Goal: Task Accomplishment & Management: Manage account settings

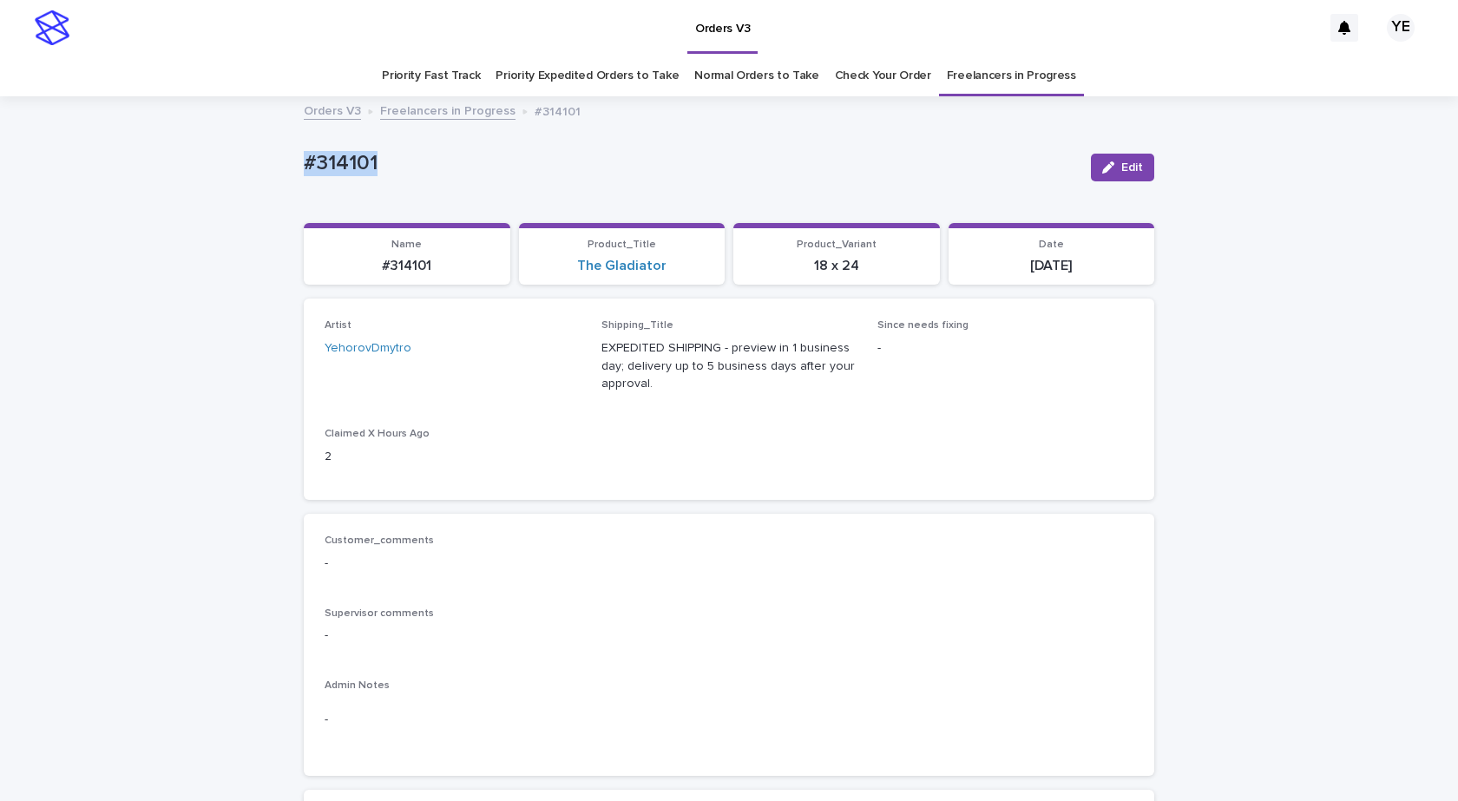
click at [1132, 174] on button "Edit" at bounding box center [1122, 168] width 63 height 28
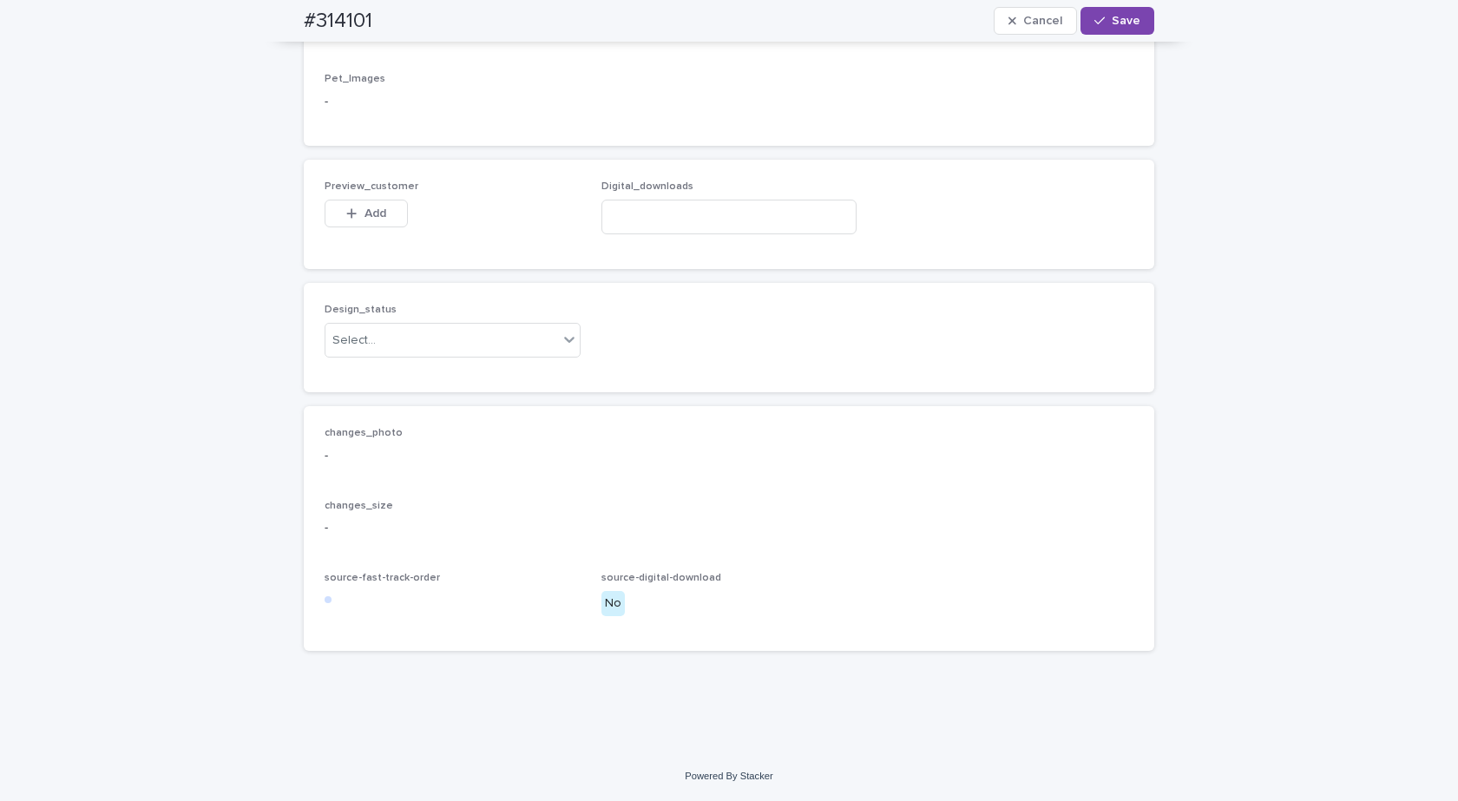
scroll to position [1104, 0]
click at [445, 352] on div "Select..." at bounding box center [441, 340] width 233 height 29
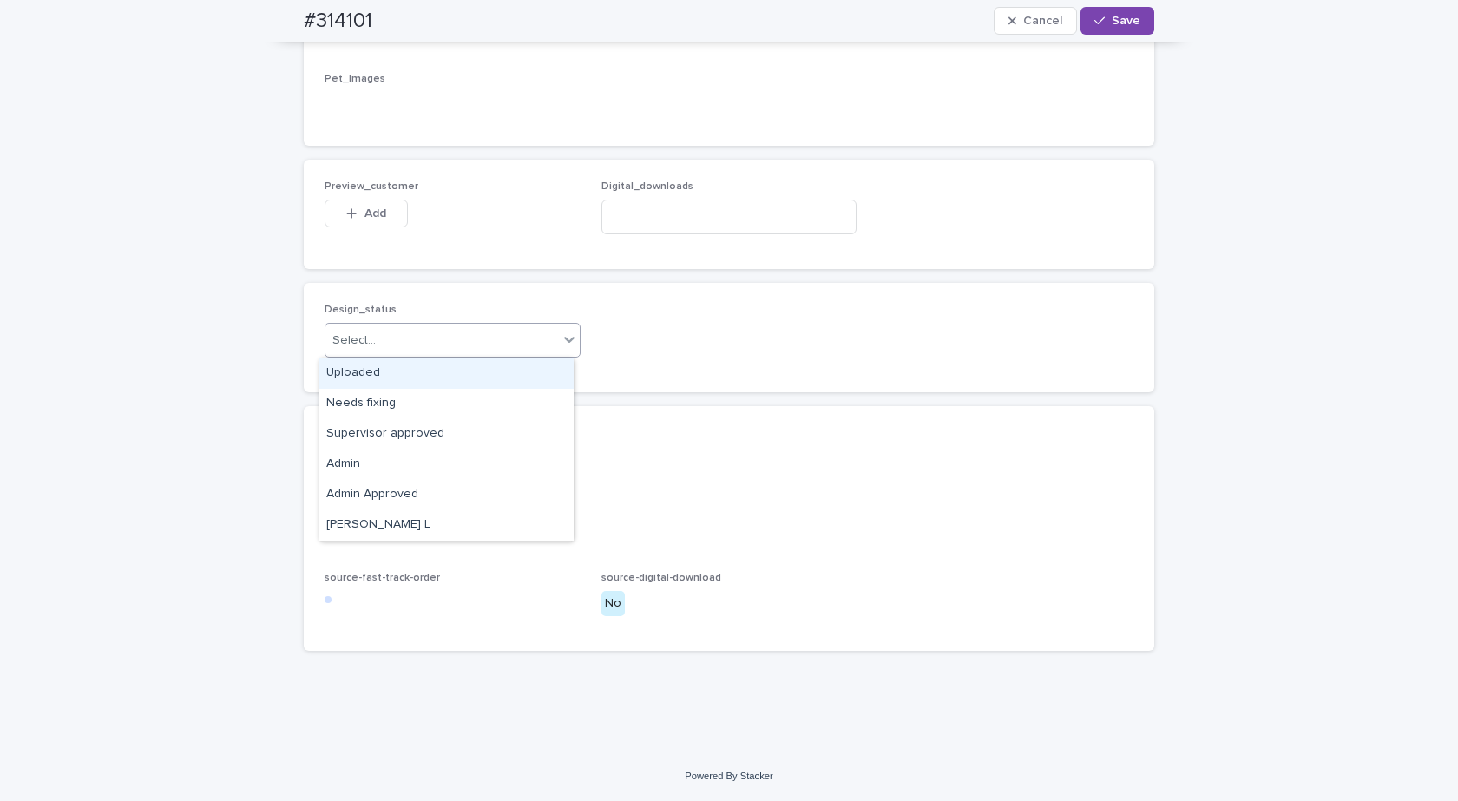
click at [381, 368] on div "Uploaded" at bounding box center [446, 373] width 254 height 30
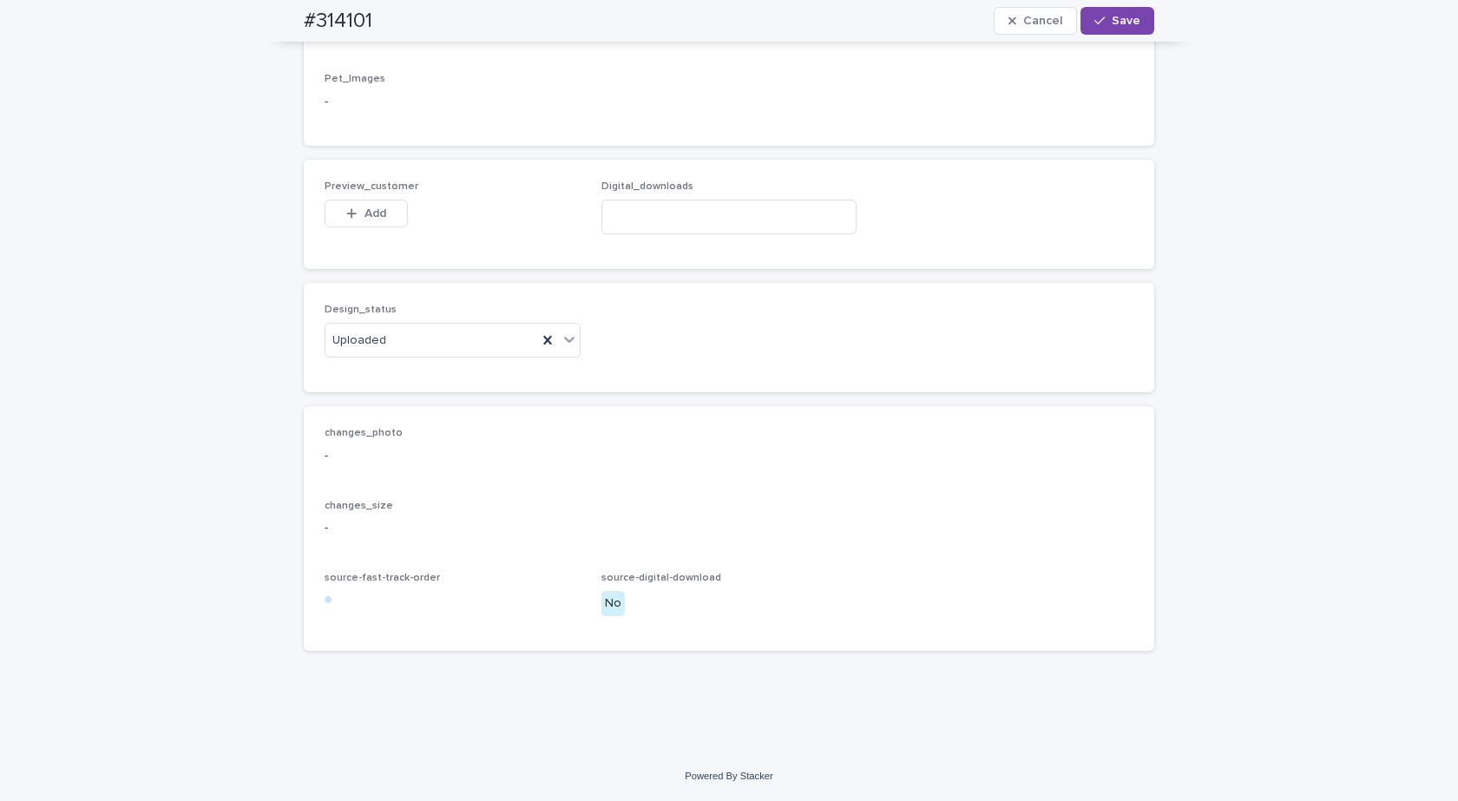
click at [347, 201] on button "Add" at bounding box center [366, 214] width 83 height 28
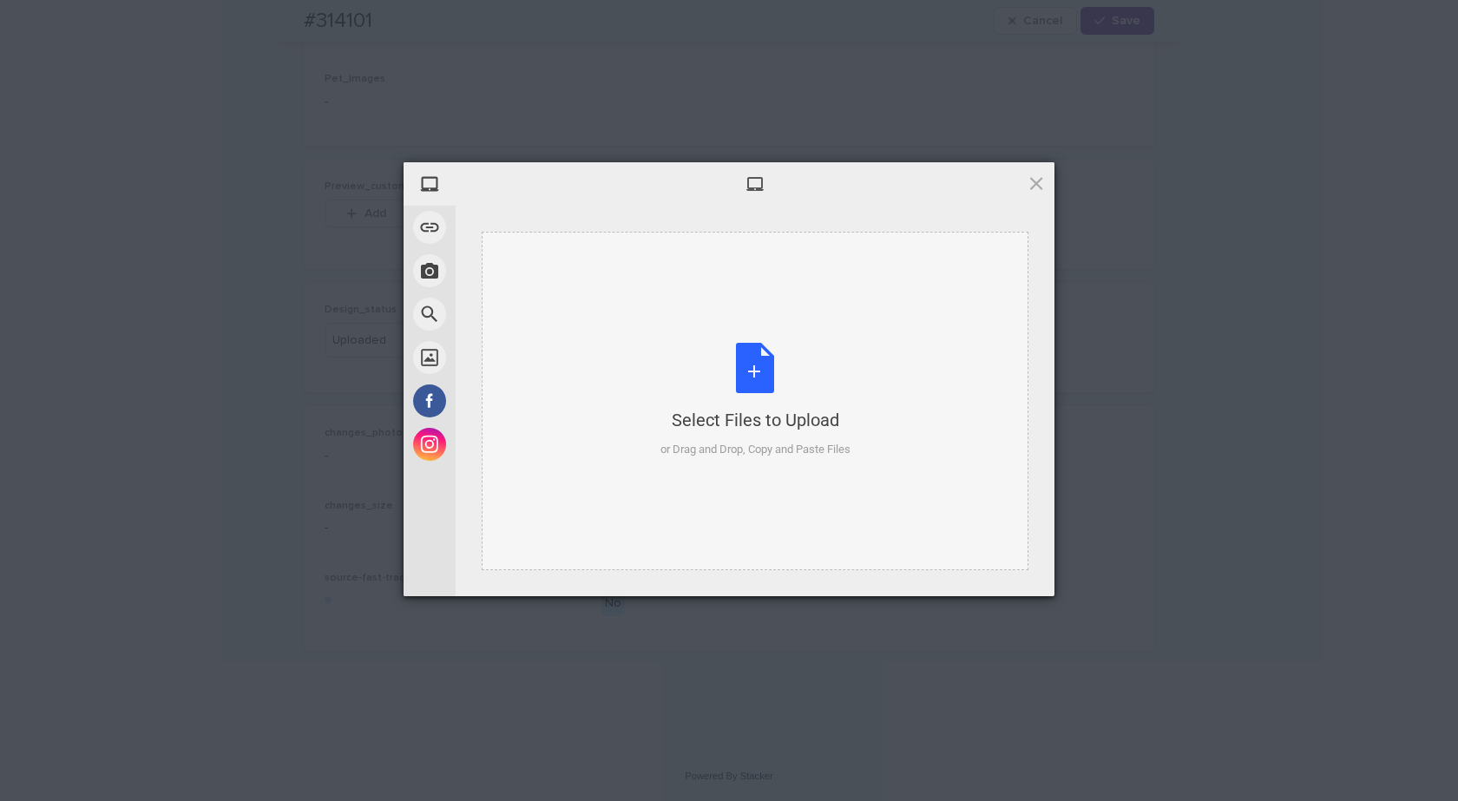
click at [718, 327] on div "Select Files to Upload or Drag and Drop, Copy and Paste Files" at bounding box center [755, 401] width 547 height 338
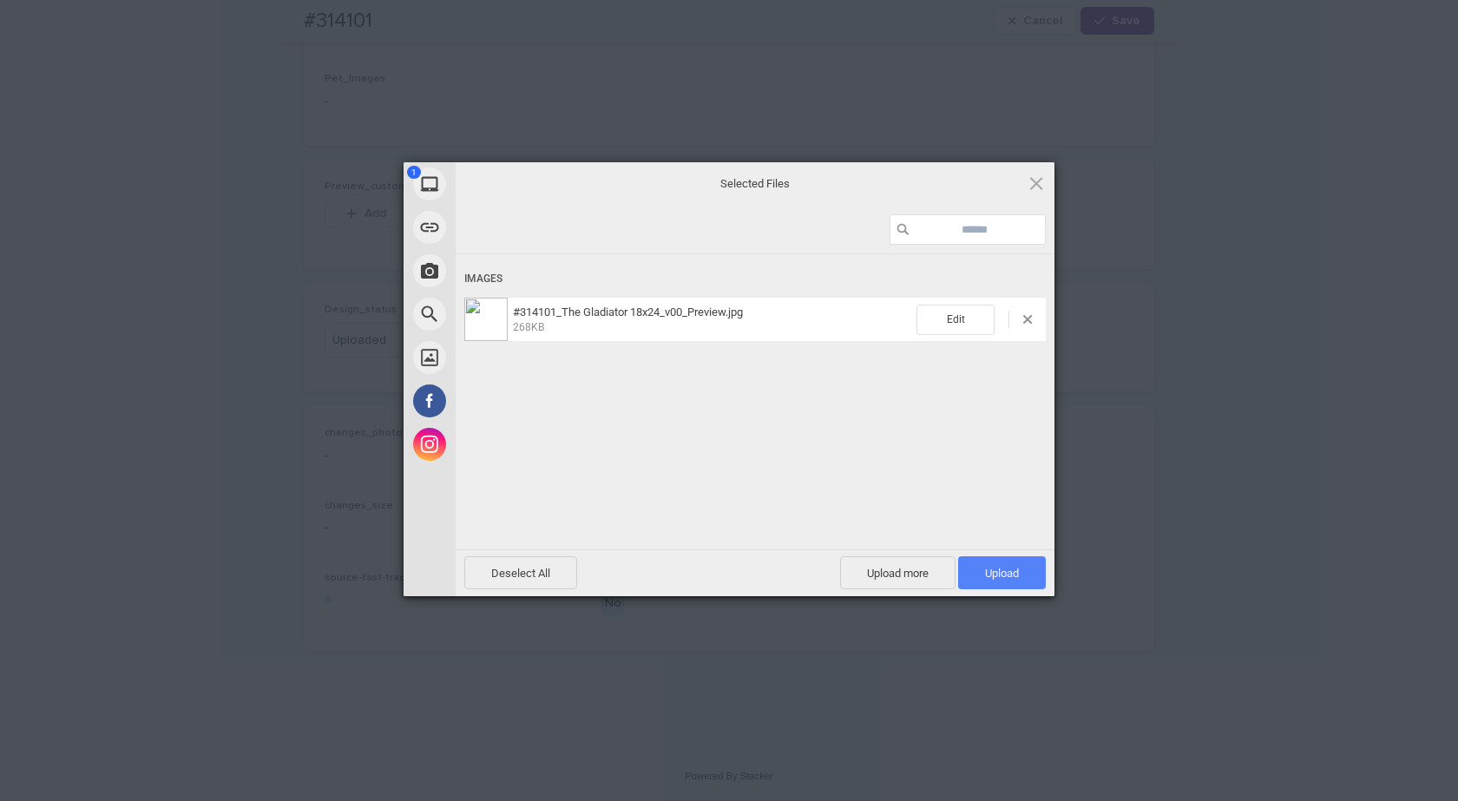
click at [984, 561] on span "Upload 1" at bounding box center [1002, 572] width 88 height 33
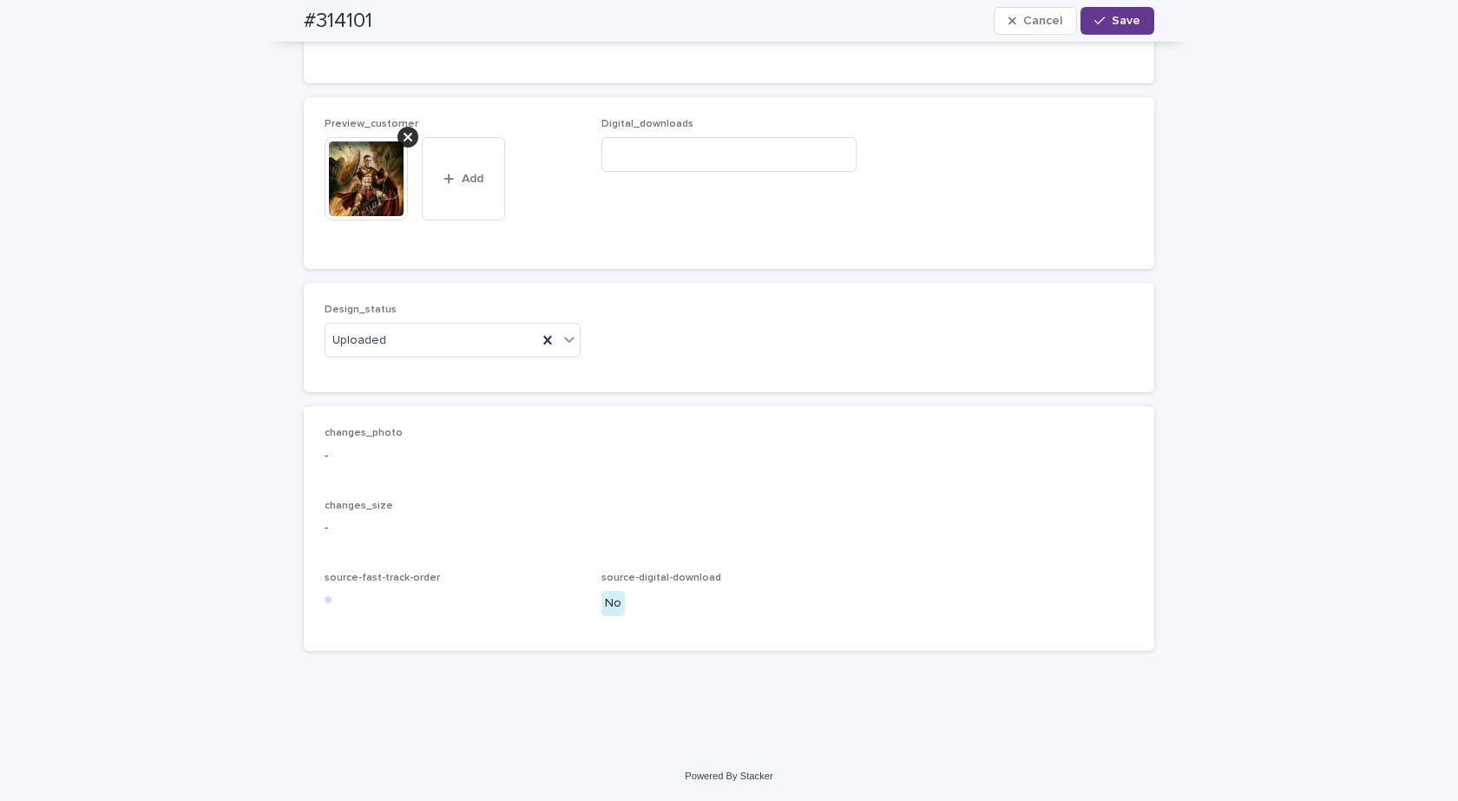
click at [1137, 16] on button "Save" at bounding box center [1117, 21] width 74 height 28
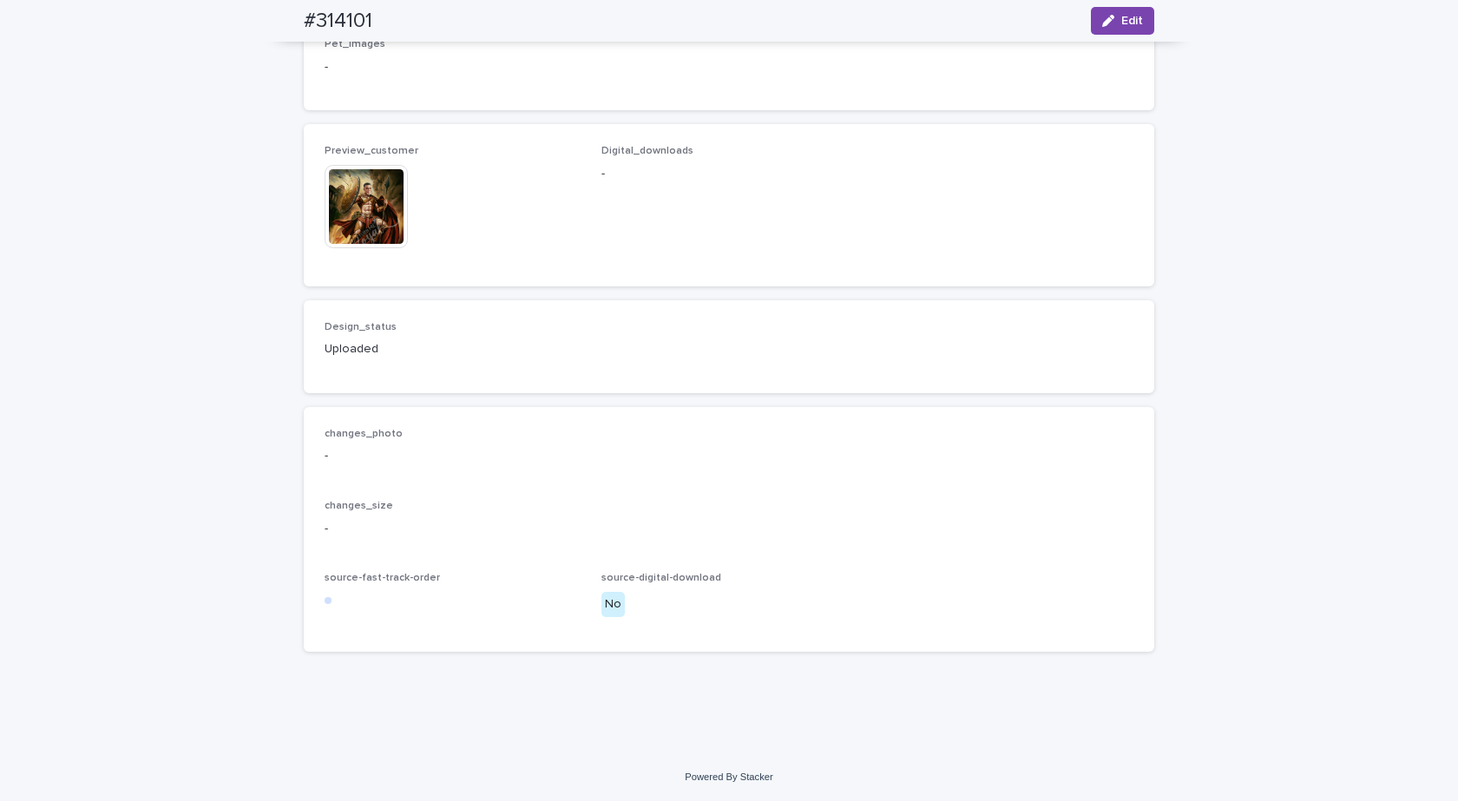
click at [350, 231] on img at bounding box center [366, 206] width 83 height 83
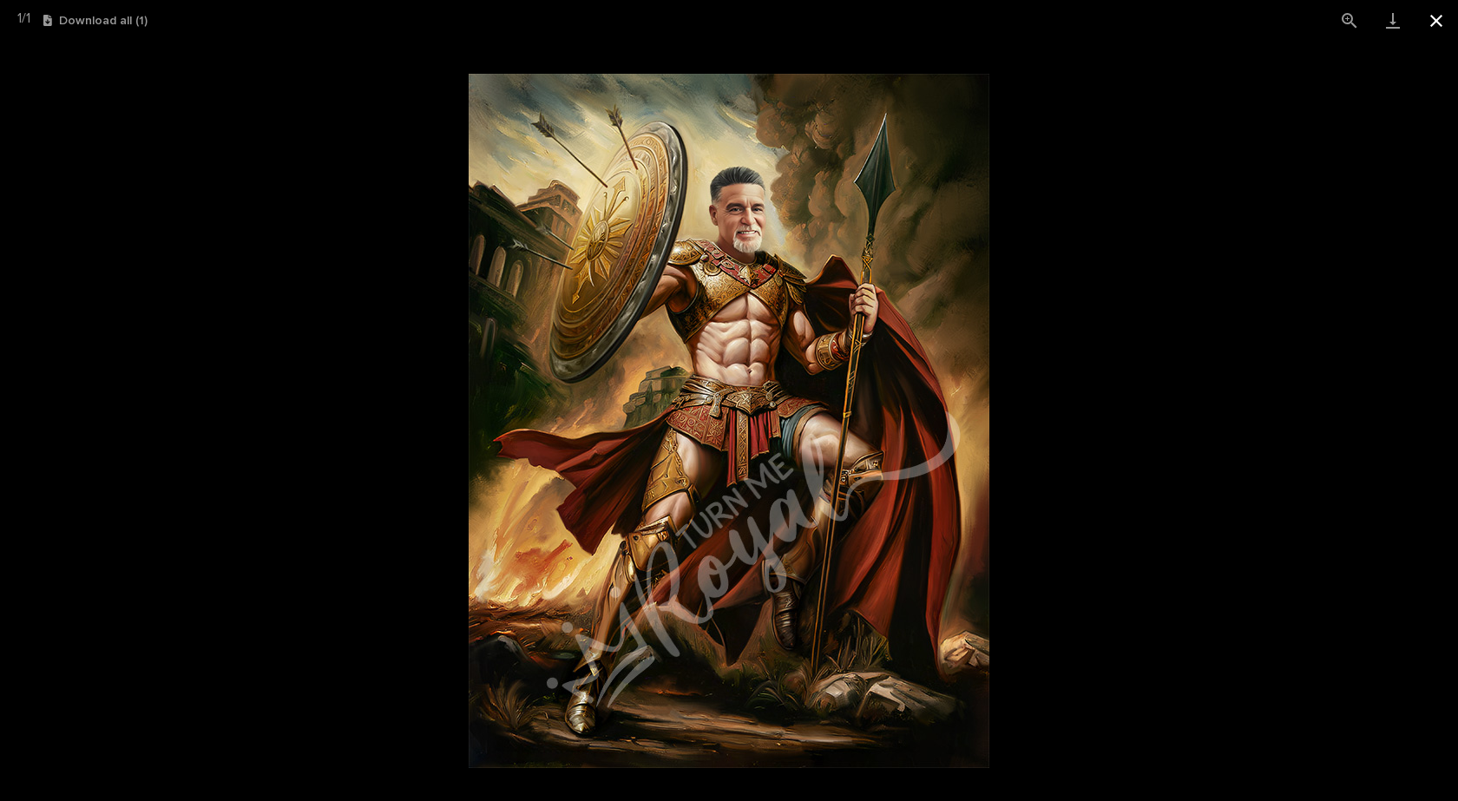
click at [1437, 21] on button "Close gallery" at bounding box center [1435, 20] width 43 height 41
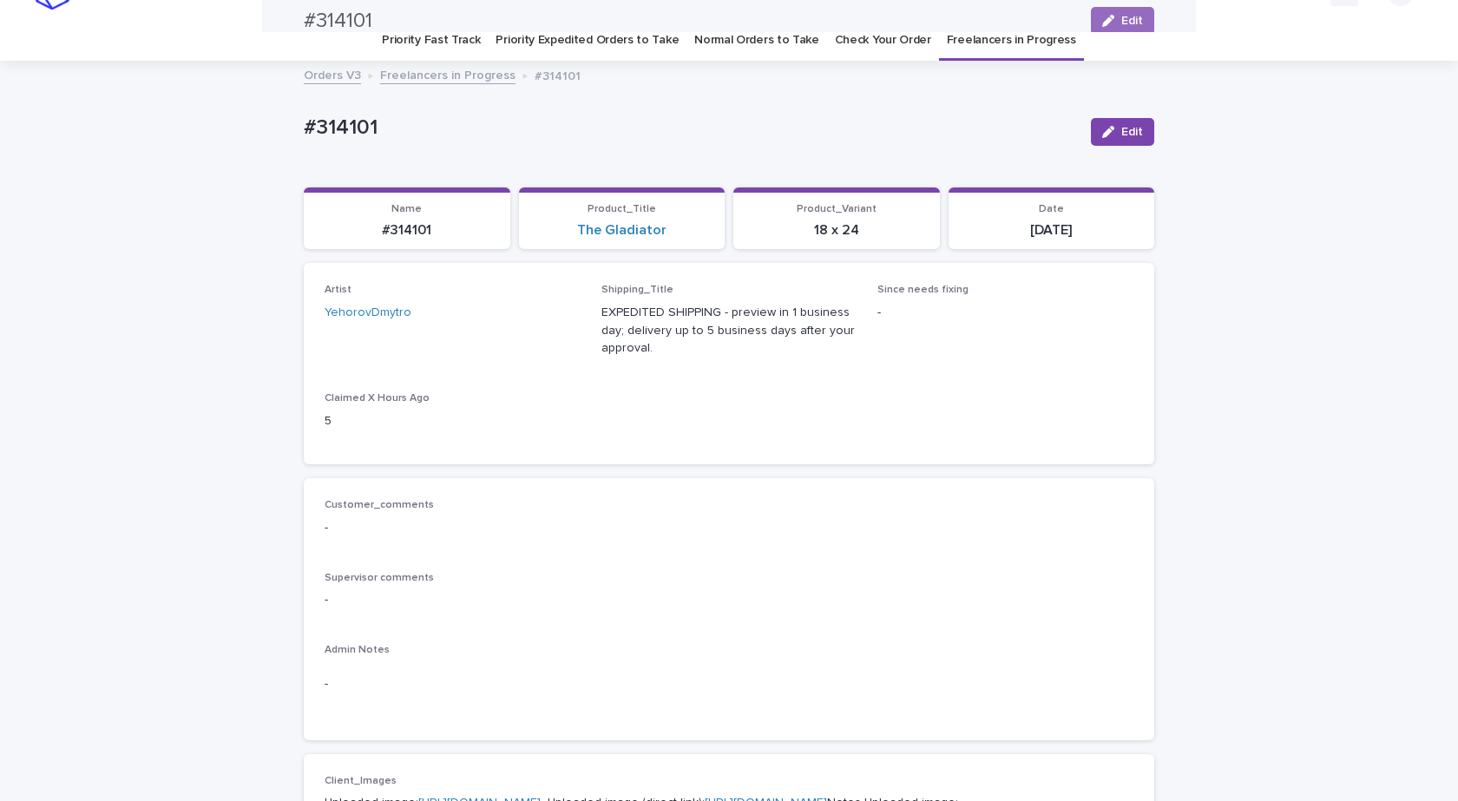
scroll to position [0, 0]
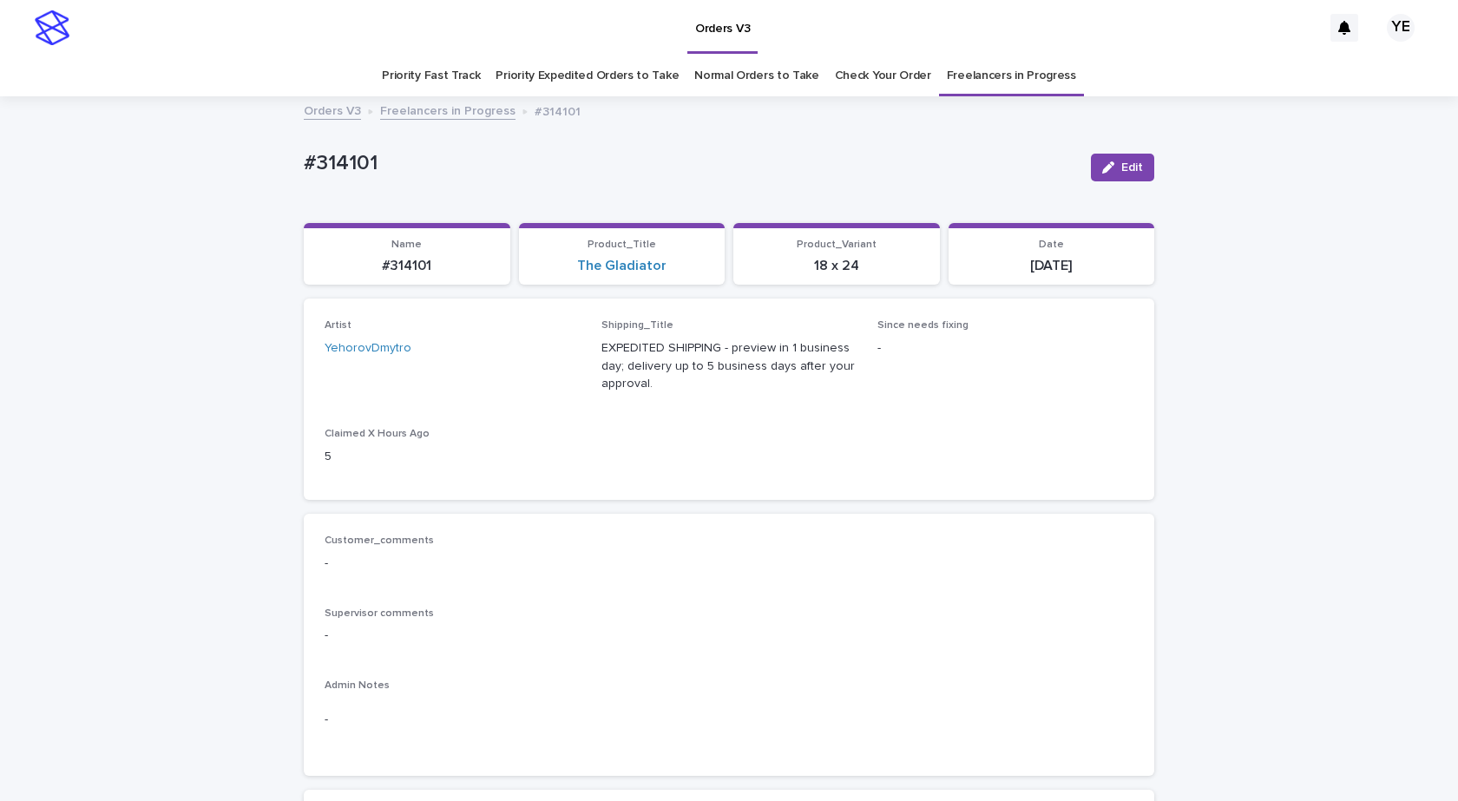
click at [443, 116] on link "Freelancers in Progress" at bounding box center [447, 110] width 135 height 20
